Goal: Entertainment & Leisure: Consume media (video, audio)

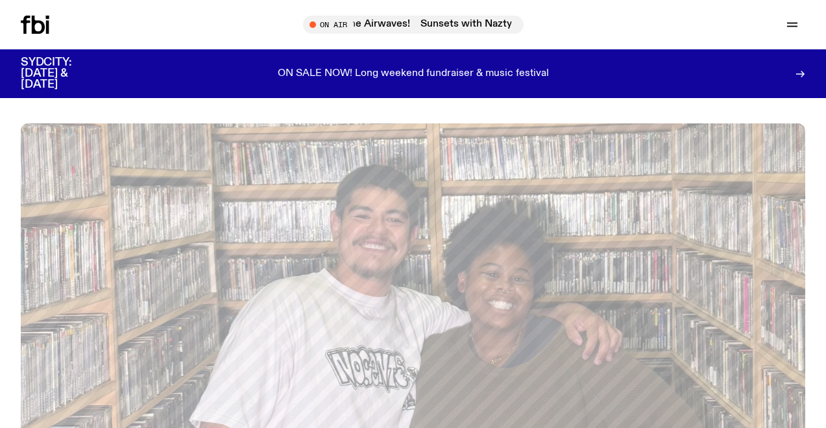
click at [0, 217] on html "Schedule Explore Read Volunteer Newsletter About Us Contact Champions of emergi…" at bounding box center [413, 214] width 826 height 428
click at [0, 199] on html "Schedule Explore Read Volunteer Newsletter About Us Contact Champions of emergi…" at bounding box center [413, 214] width 826 height 428
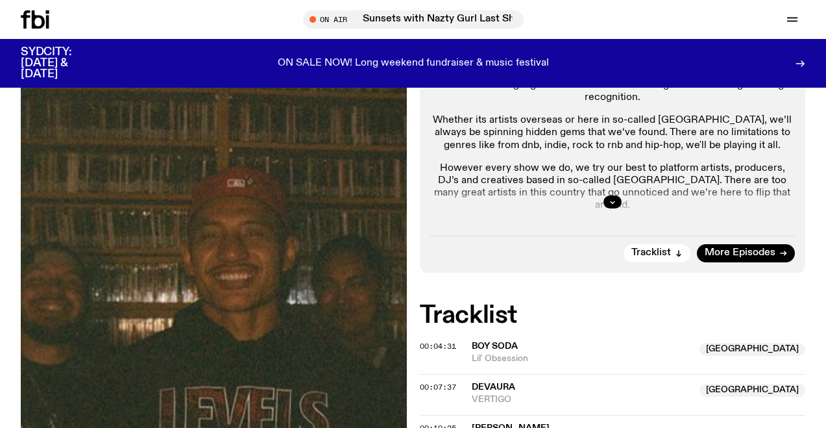
scroll to position [259, 0]
